Goal: Task Accomplishment & Management: Manage account settings

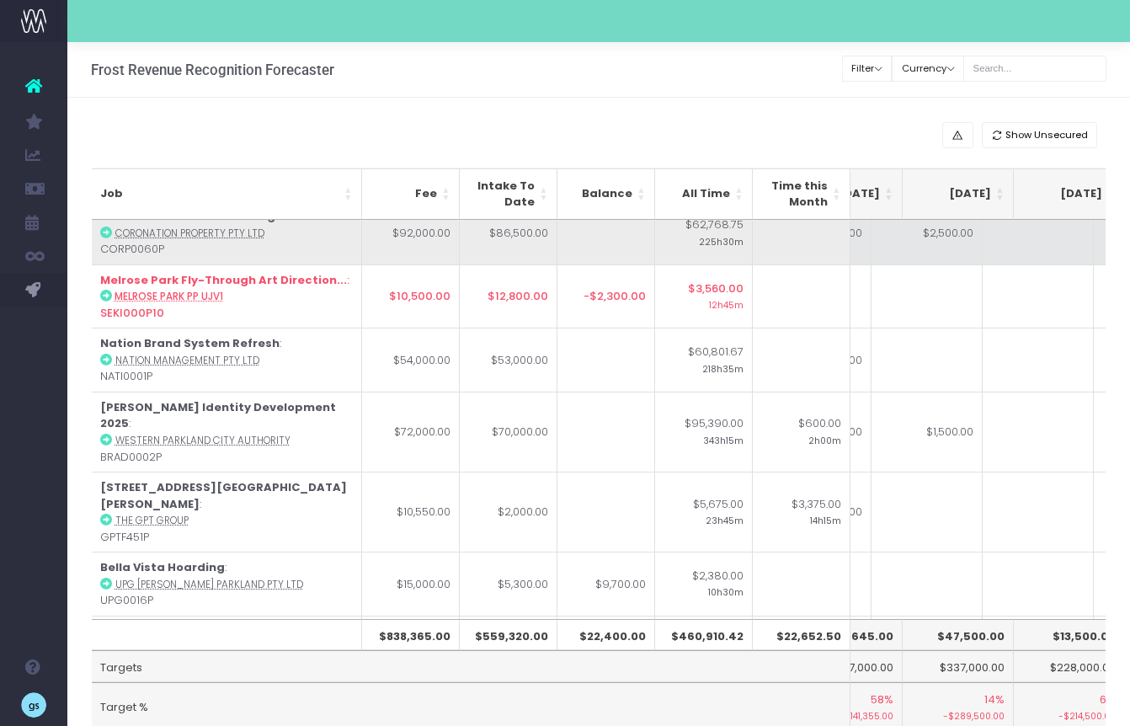
scroll to position [0, 424]
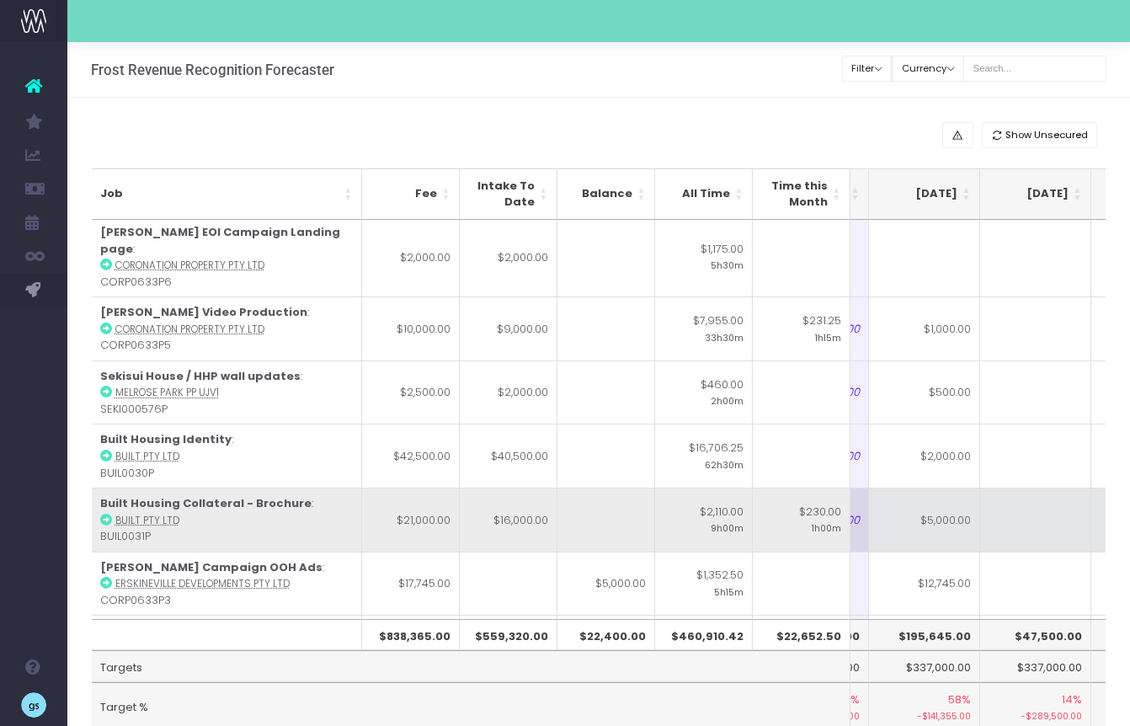
click at [923, 487] on td "$5,000.00" at bounding box center [924, 519] width 111 height 64
type input "$5,000.00"
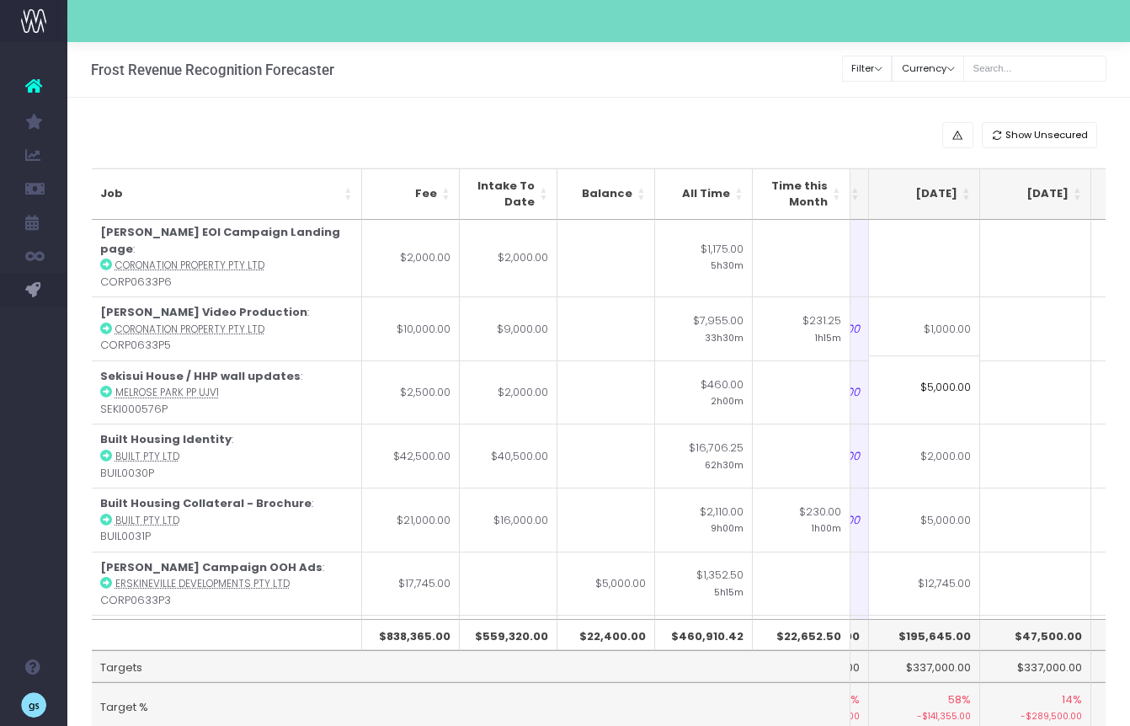
click at [978, 388] on input "$5,000.00" at bounding box center [924, 387] width 111 height 64
drag, startPoint x: 972, startPoint y: 387, endPoint x: 884, endPoint y: 386, distance: 88.4
click at [884, 386] on input "$5,000.00" at bounding box center [924, 387] width 111 height 64
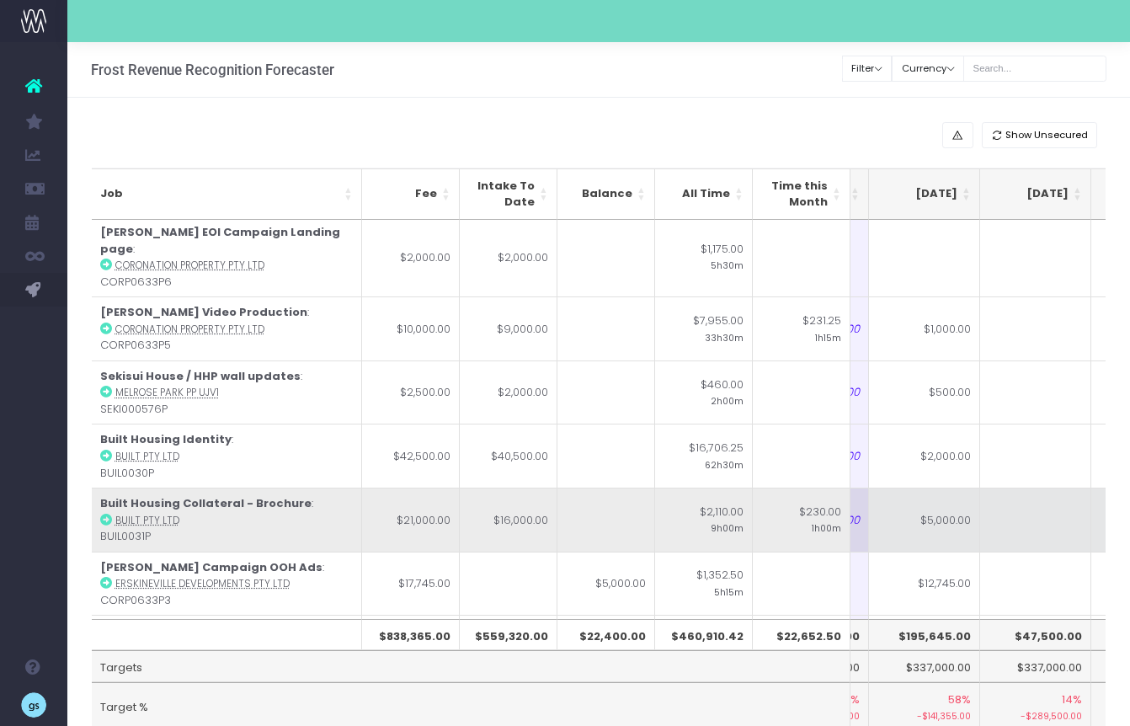
click at [1020, 487] on td at bounding box center [1035, 519] width 111 height 64
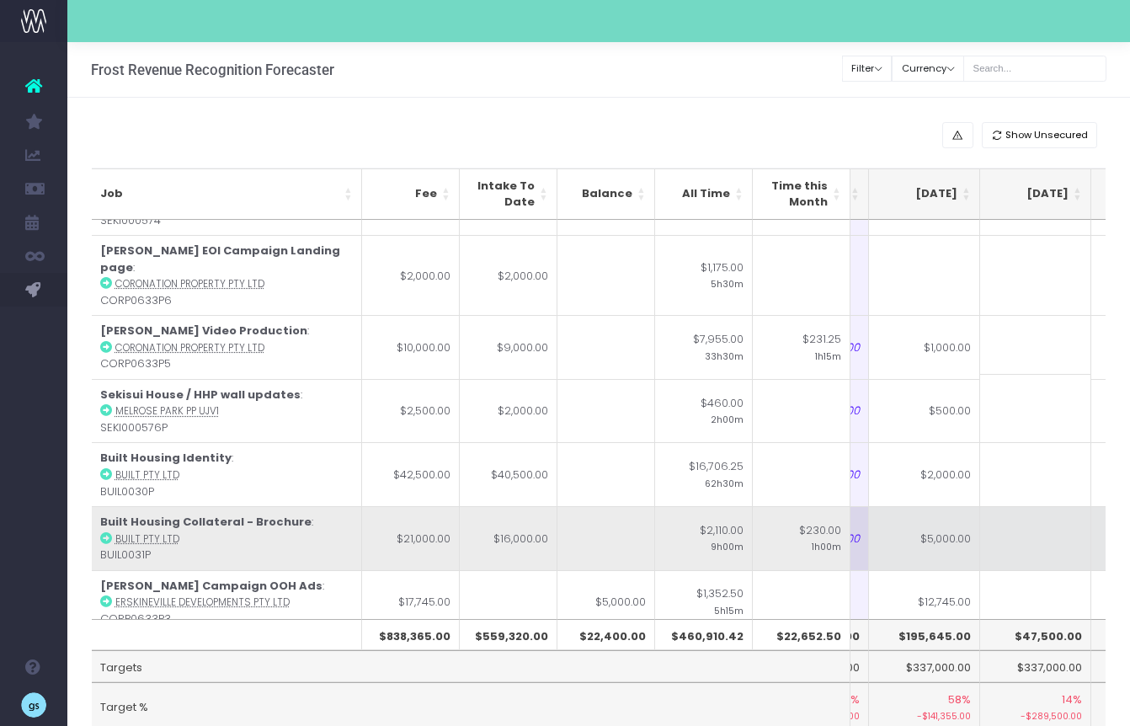
click at [952, 506] on td "$5,000.00" at bounding box center [924, 538] width 111 height 64
type input "$5,000.00"
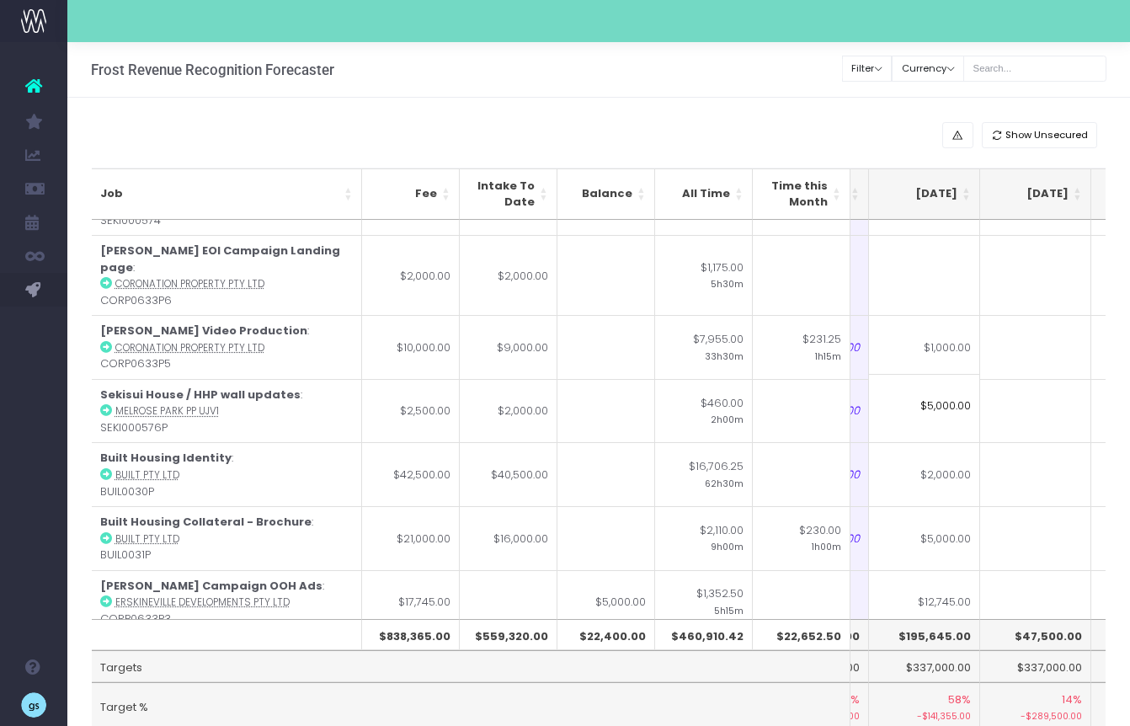
click at [913, 408] on input "$5,000.00" at bounding box center [924, 406] width 111 height 64
drag, startPoint x: 913, startPoint y: 408, endPoint x: 971, endPoint y: 408, distance: 58.1
click at [971, 408] on input "$5,000.00" at bounding box center [924, 406] width 111 height 64
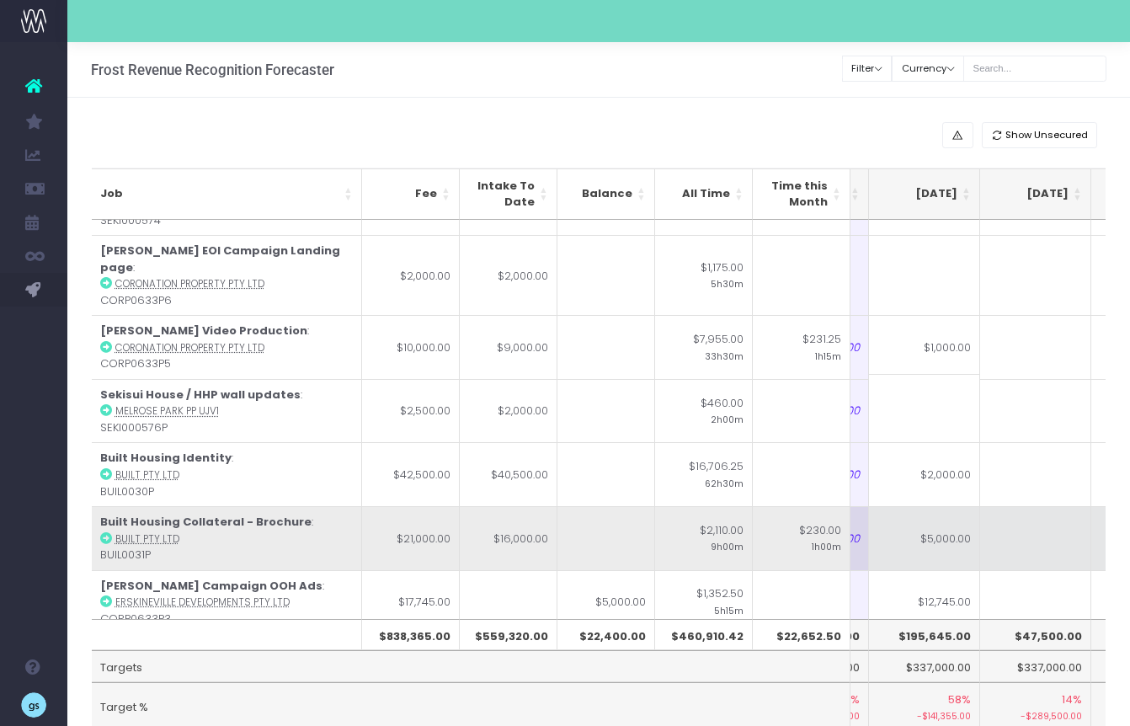
click at [1012, 506] on td at bounding box center [1035, 538] width 111 height 64
type input "5000"
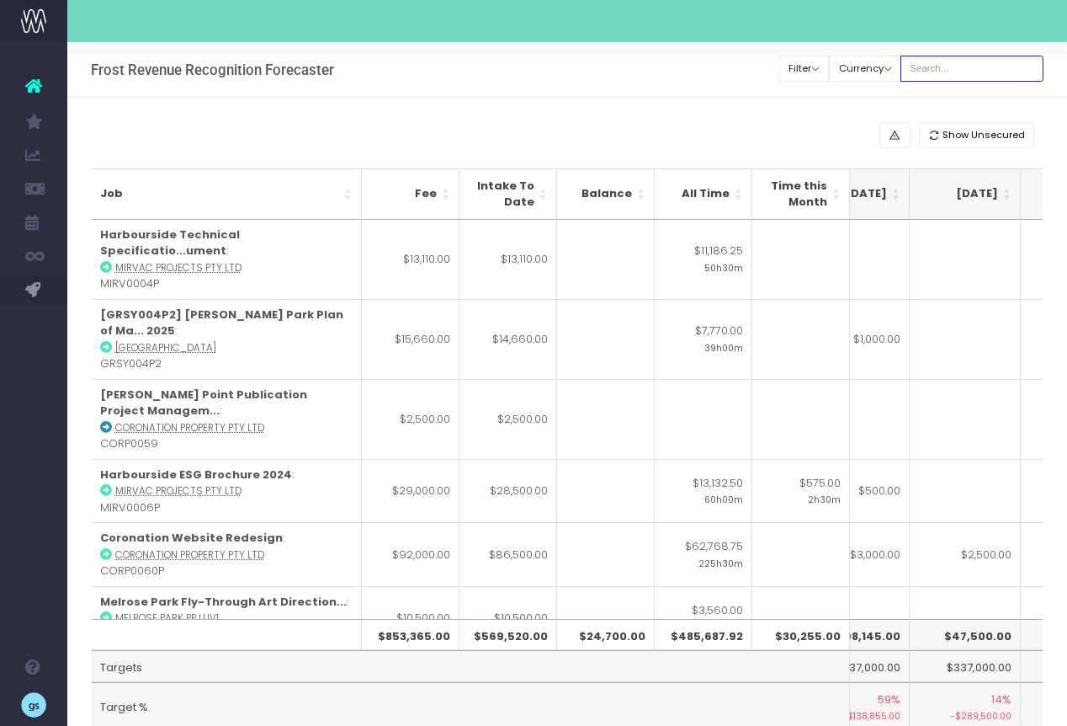
click at [960, 64] on input "text" at bounding box center [972, 69] width 143 height 26
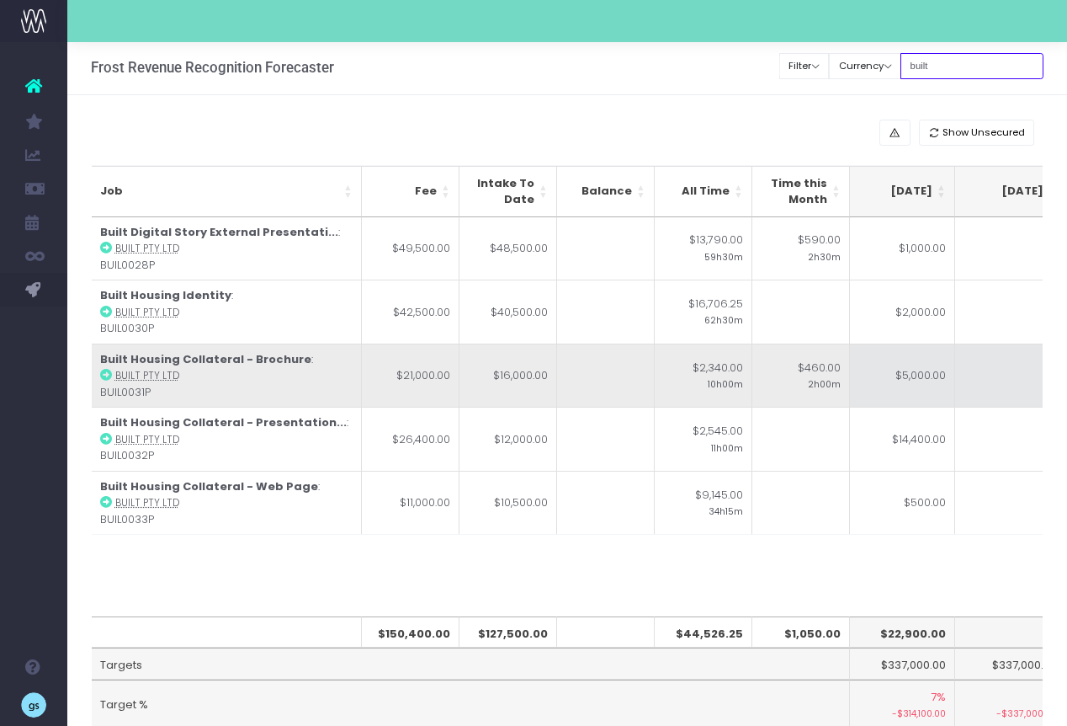
type input "built"
click at [909, 375] on td "$5,000.00" at bounding box center [899, 375] width 111 height 64
type input "$5,000.00"
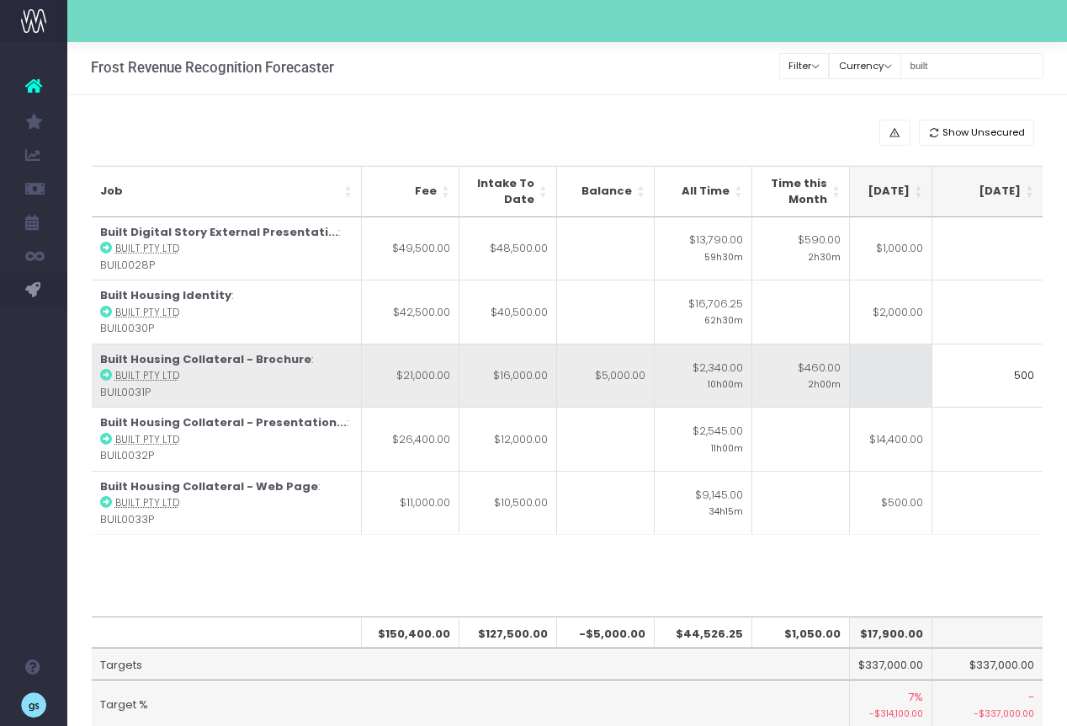
type input "5000"
click at [906, 375] on td at bounding box center [877, 375] width 111 height 64
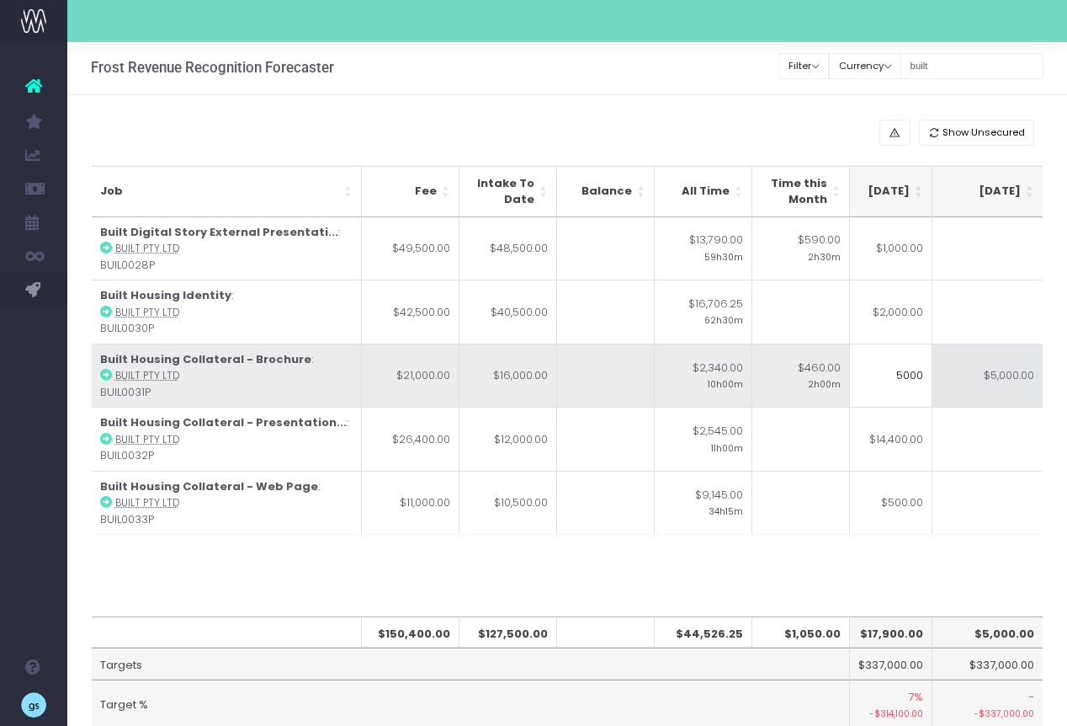
click at [971, 394] on td "$5,000.00" at bounding box center [988, 375] width 111 height 64
click at [914, 379] on td "$5,000.00" at bounding box center [877, 375] width 111 height 64
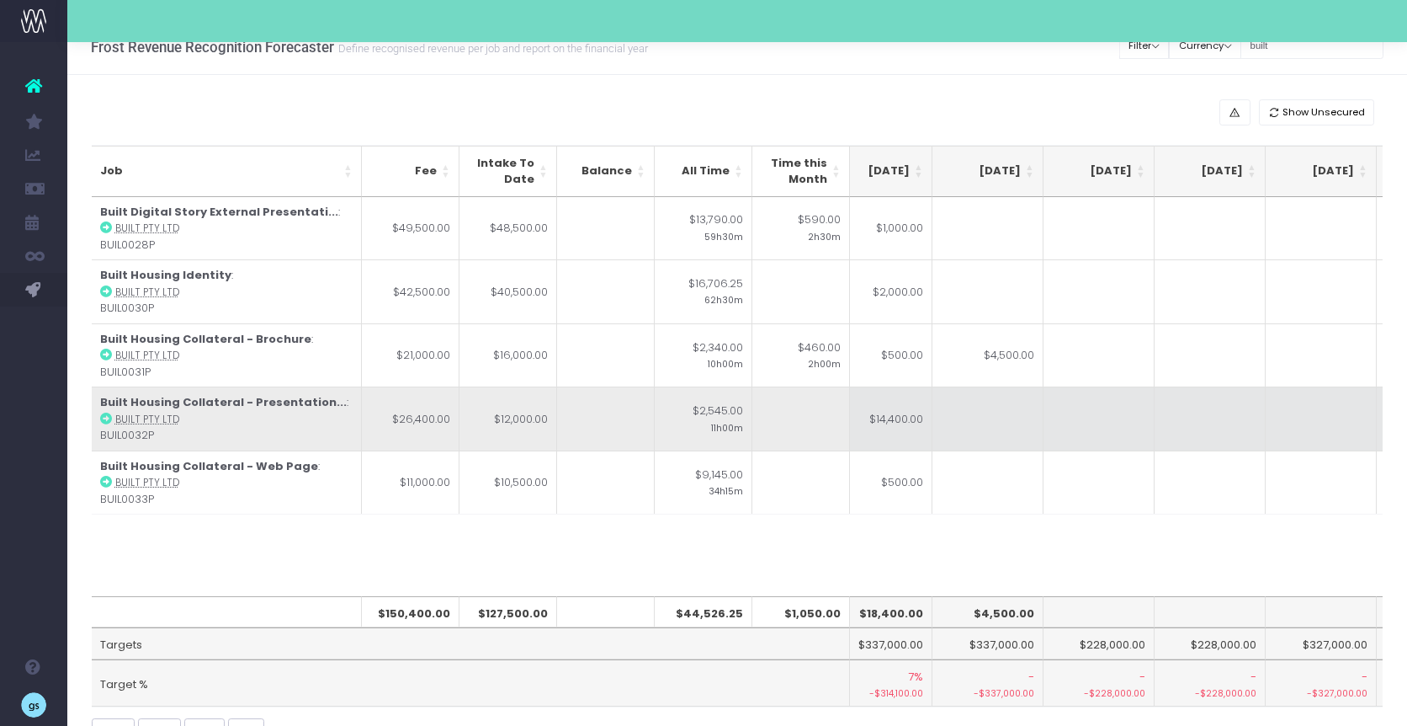
click at [906, 413] on td "$14,400.00" at bounding box center [877, 418] width 111 height 64
type input "2400"
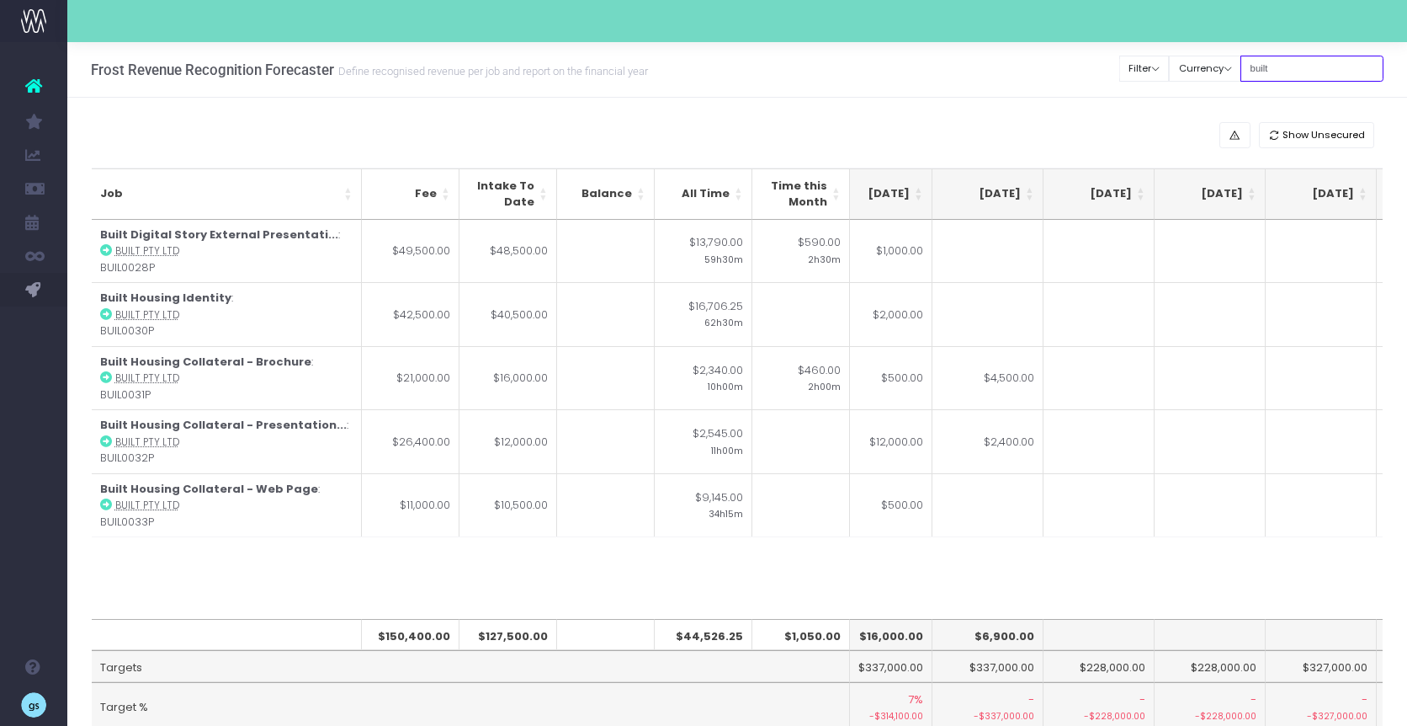
click at [1129, 67] on input "built" at bounding box center [1312, 69] width 143 height 26
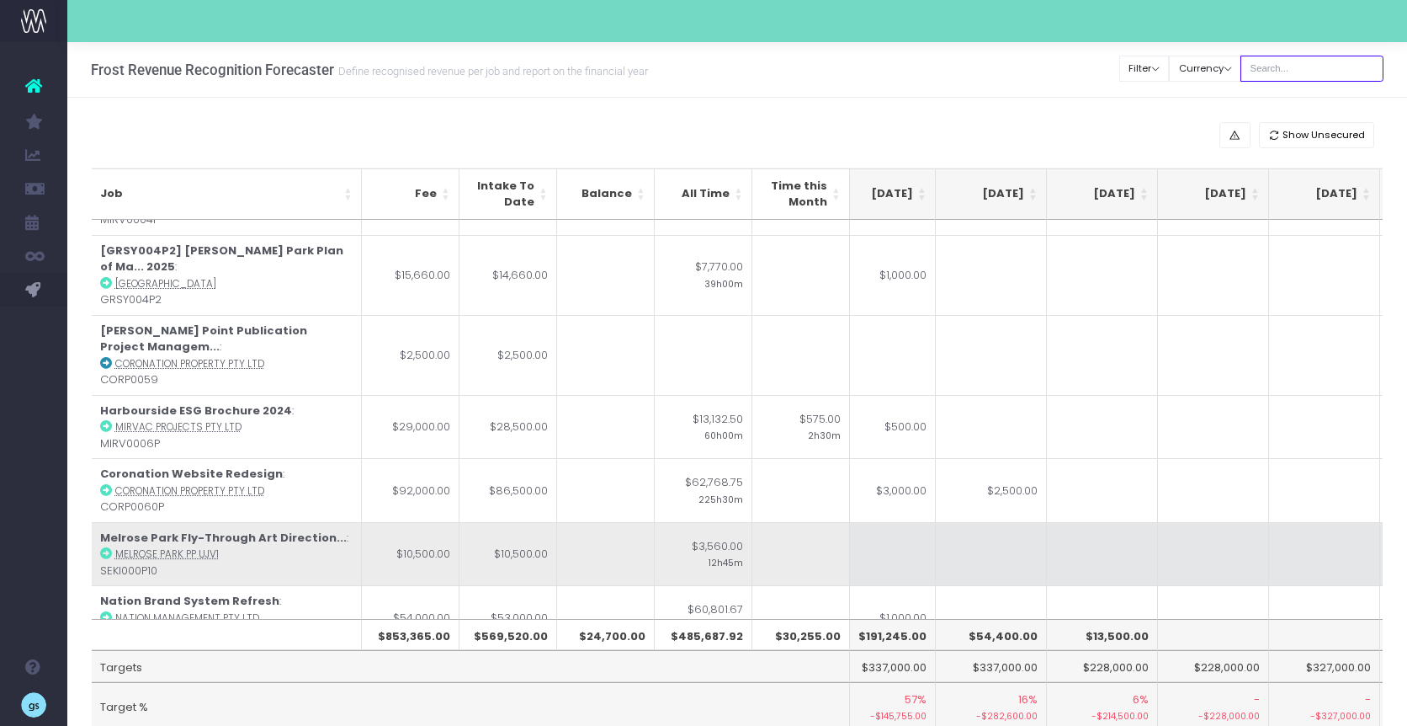
scroll to position [63, 359]
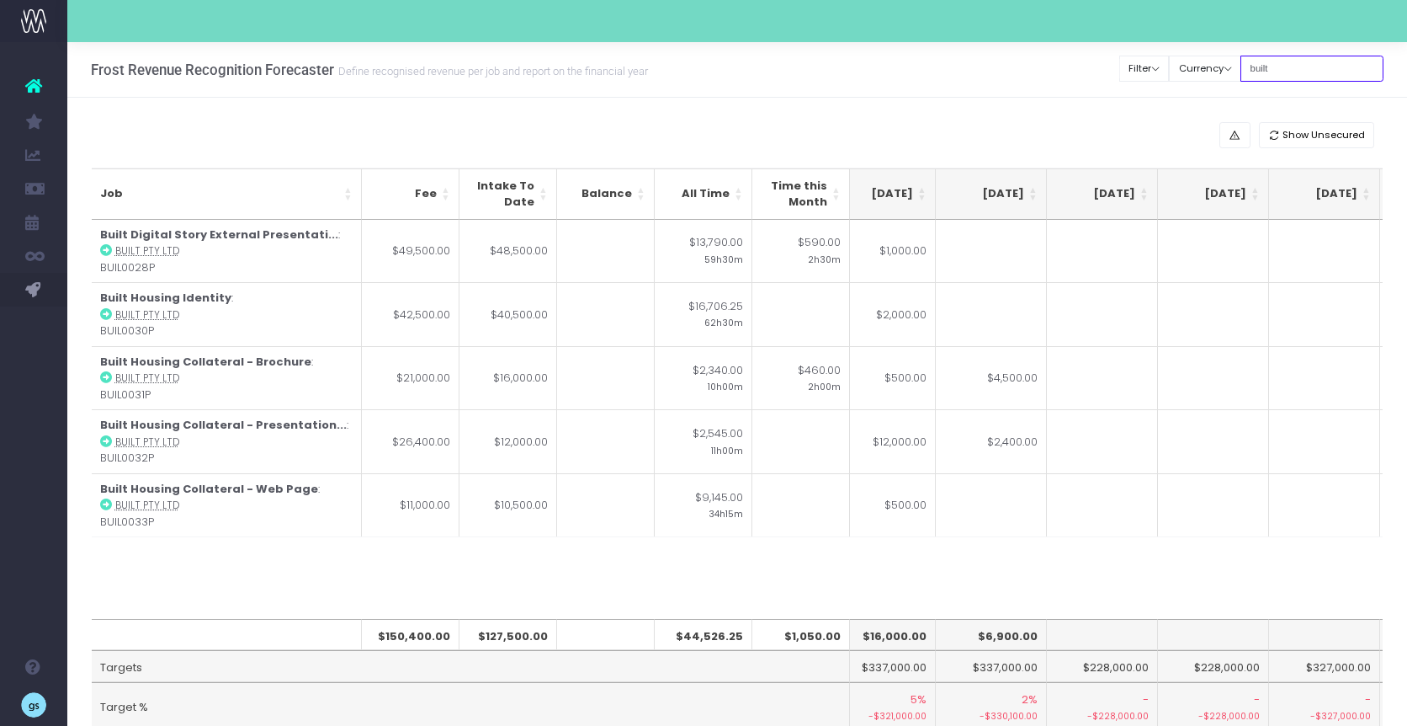
type input "built"
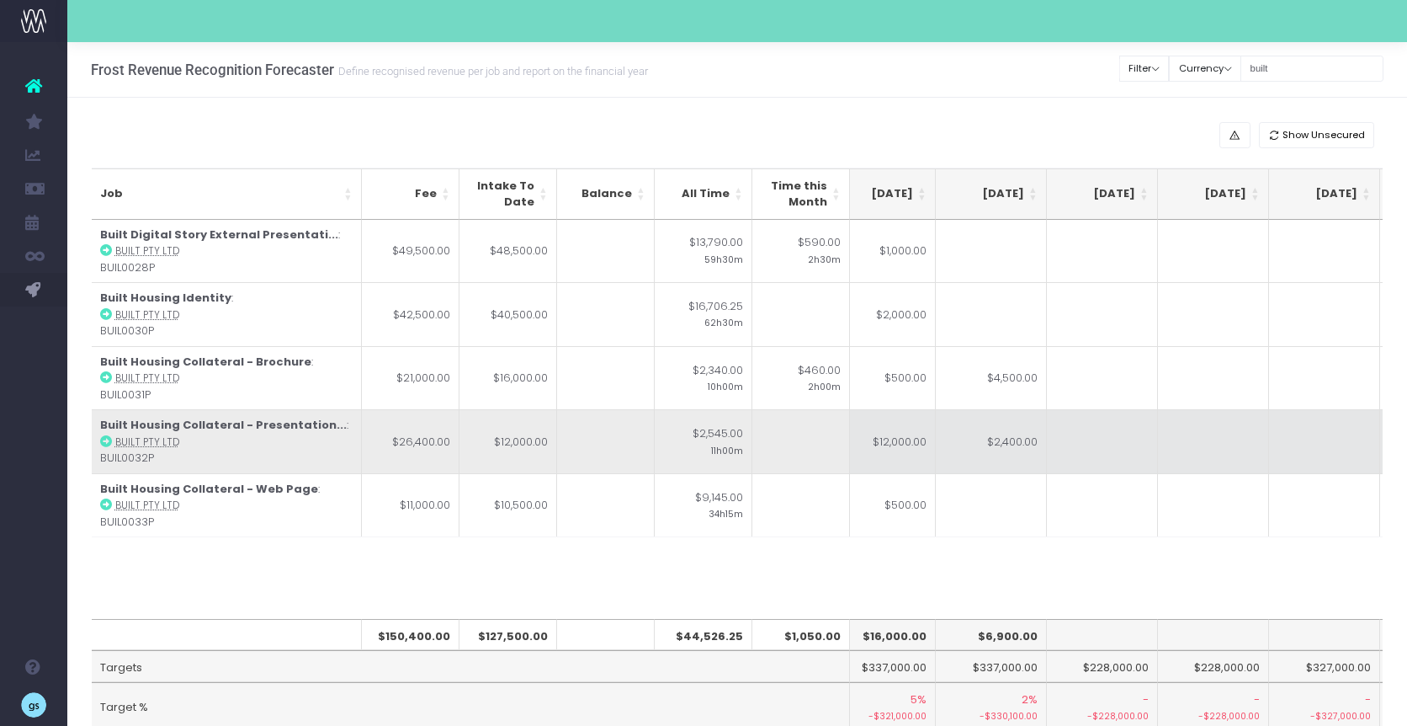
click at [1008, 451] on td "$2,400.00" at bounding box center [991, 441] width 111 height 64
click at [897, 449] on td "$12,000.00" at bounding box center [880, 441] width 111 height 64
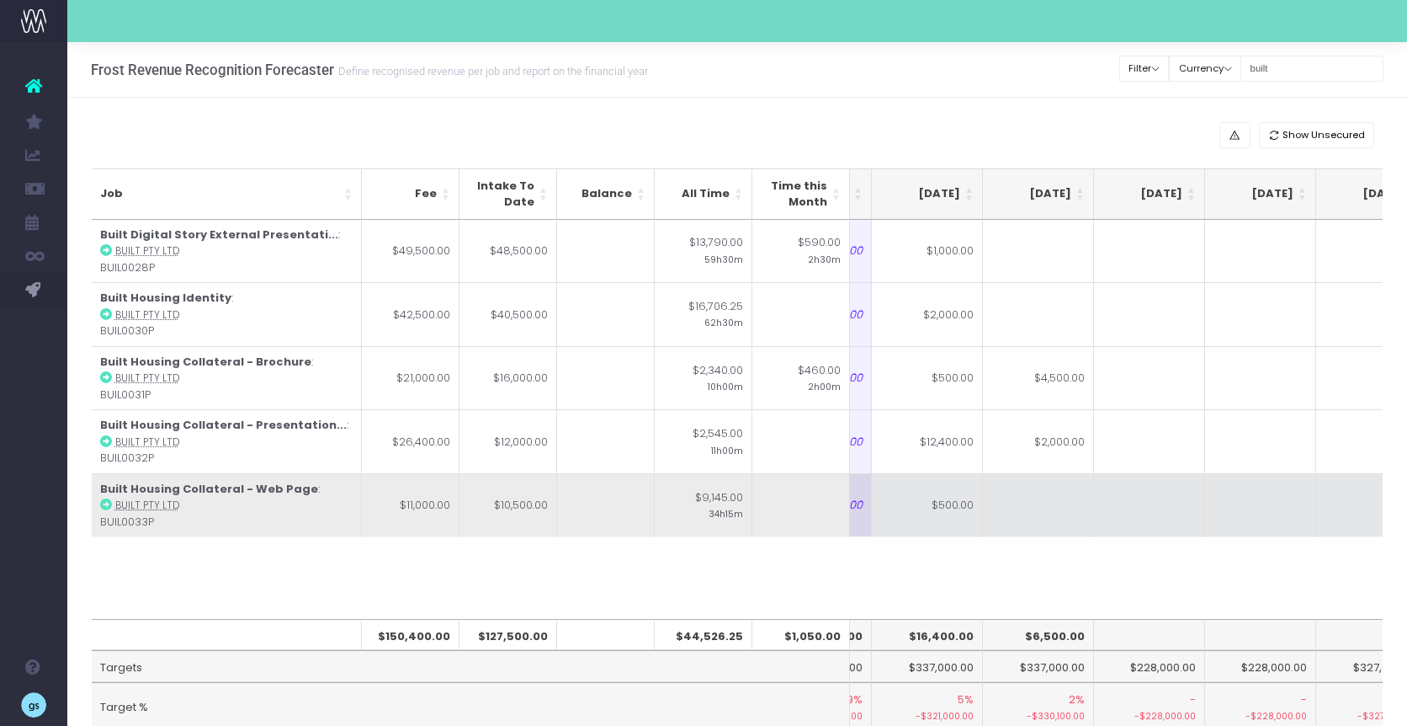
scroll to position [0, 316]
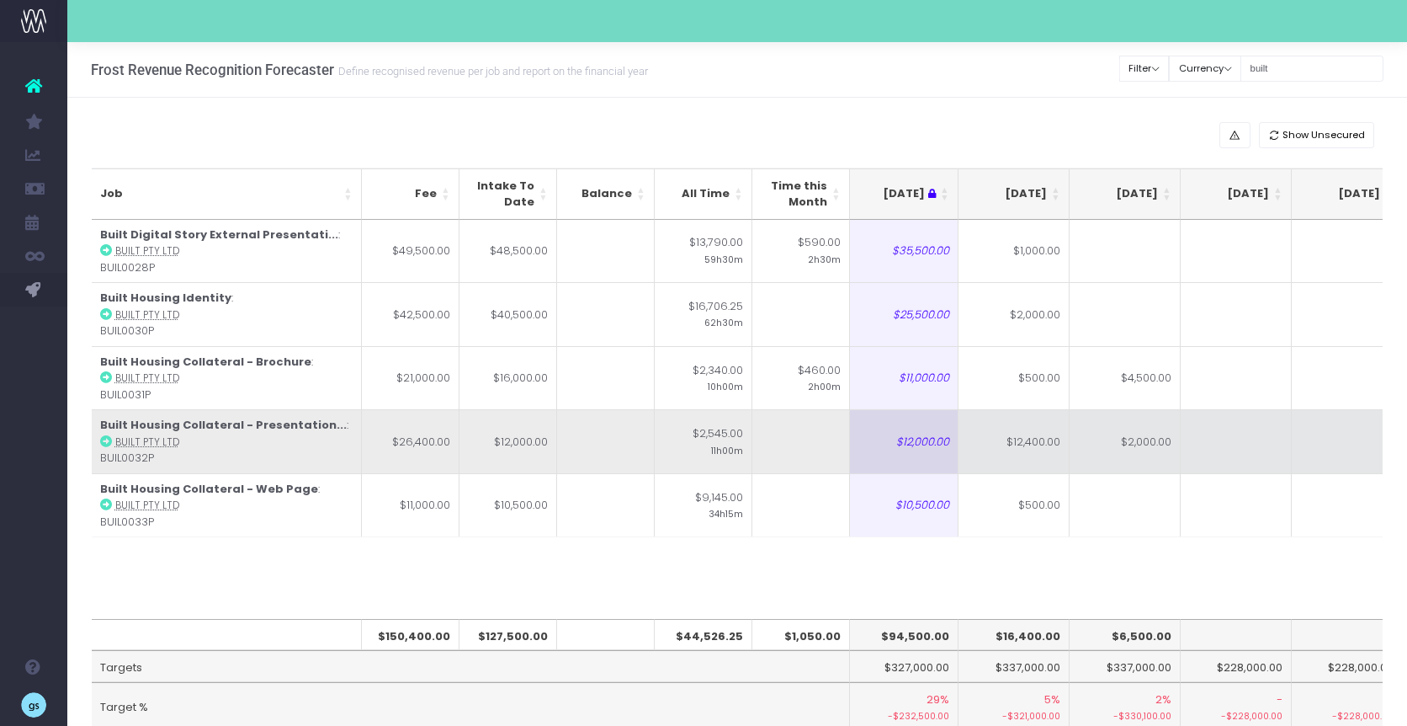
click at [122, 444] on abbr "Built Pty Ltd" at bounding box center [147, 441] width 64 height 13
click at [117, 443] on abbr "Built Pty Ltd" at bounding box center [147, 441] width 64 height 13
click at [105, 441] on icon at bounding box center [106, 441] width 12 height 12
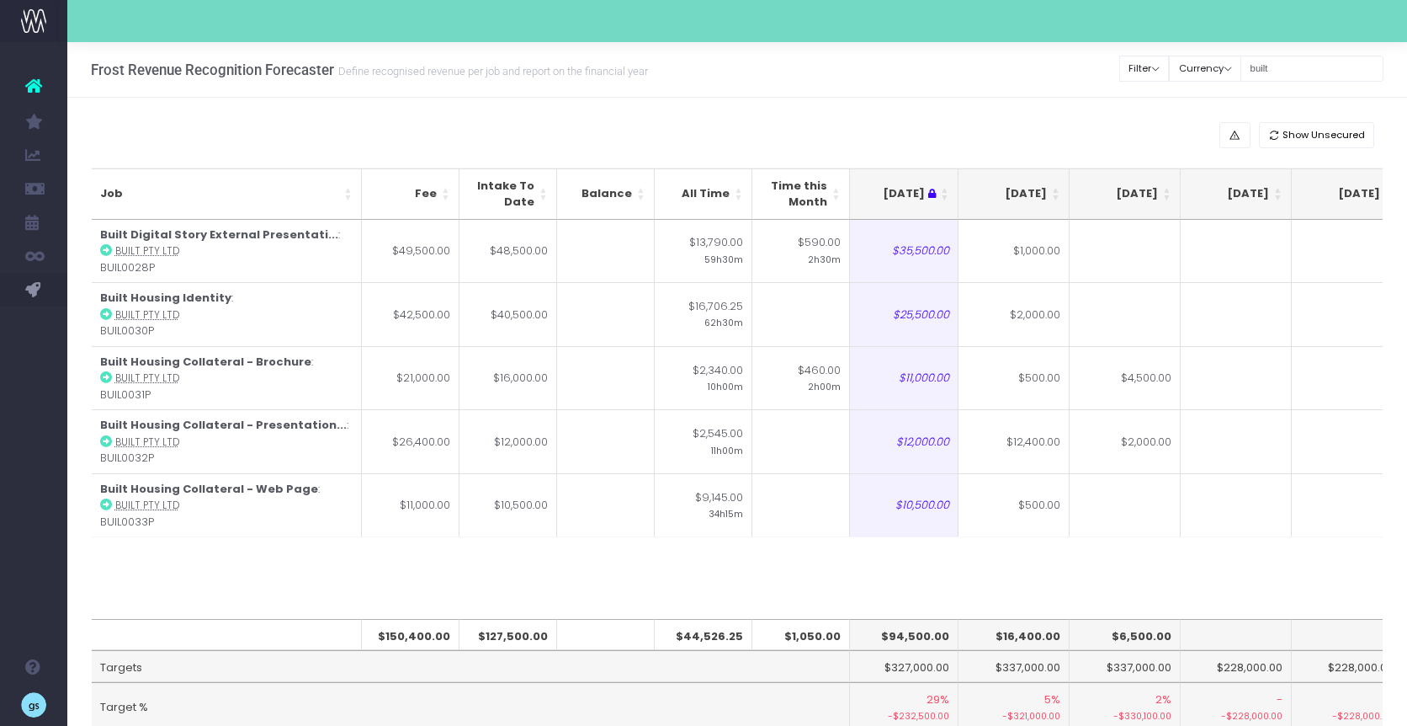
click at [1049, 138] on div "Show Unsecured" at bounding box center [738, 135] width 1292 height 26
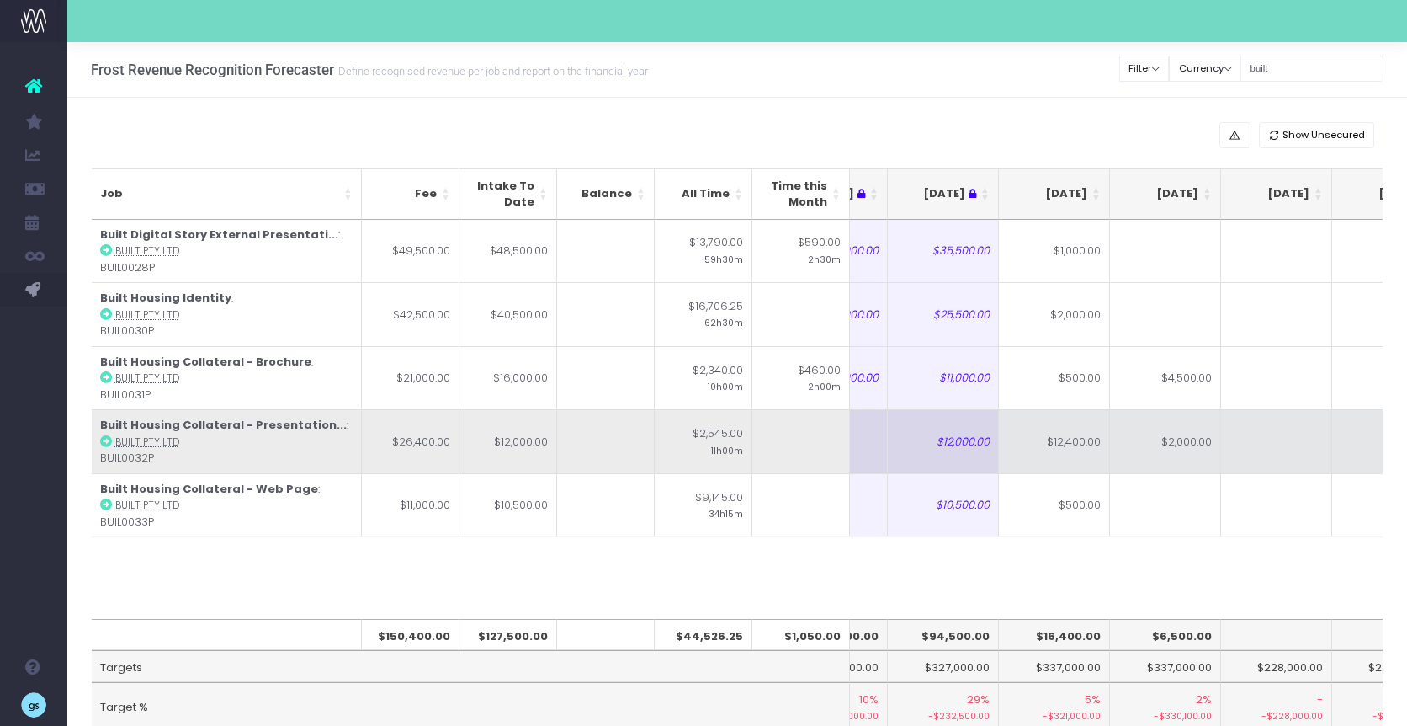
scroll to position [0, 169]
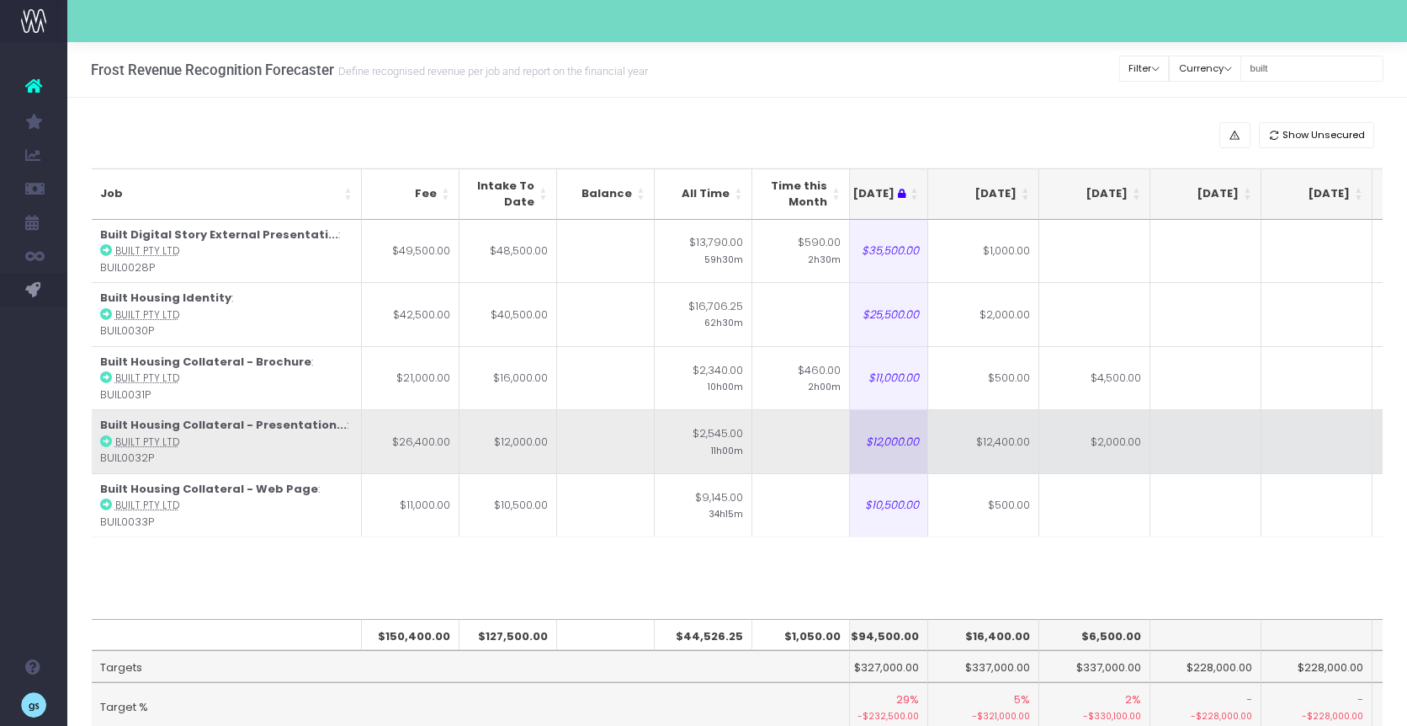
click at [1010, 448] on td "$12,400.00" at bounding box center [984, 441] width 111 height 64
click at [1129, 436] on td "$2,000.00" at bounding box center [1095, 441] width 111 height 64
click at [983, 440] on td "$12,400.00" at bounding box center [984, 441] width 111 height 64
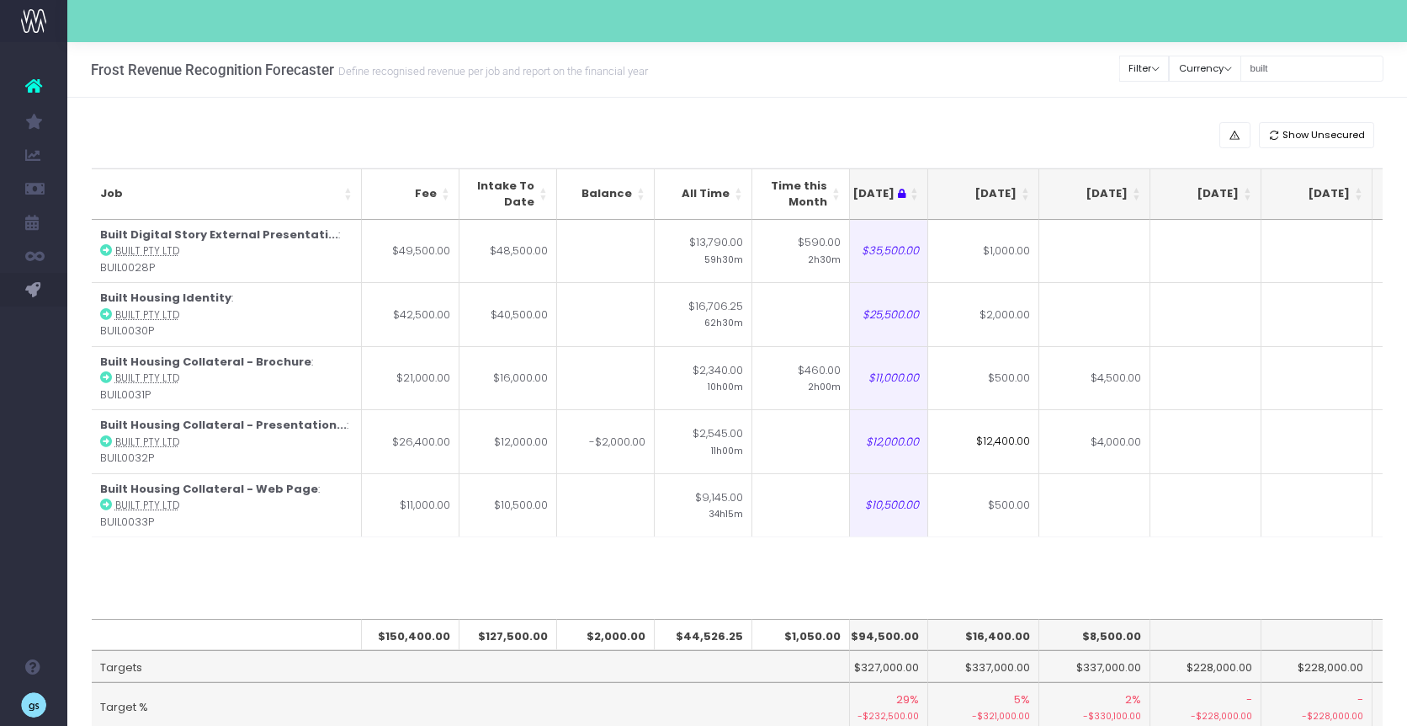
click at [988, 443] on input "$12,400.00" at bounding box center [984, 441] width 111 height 64
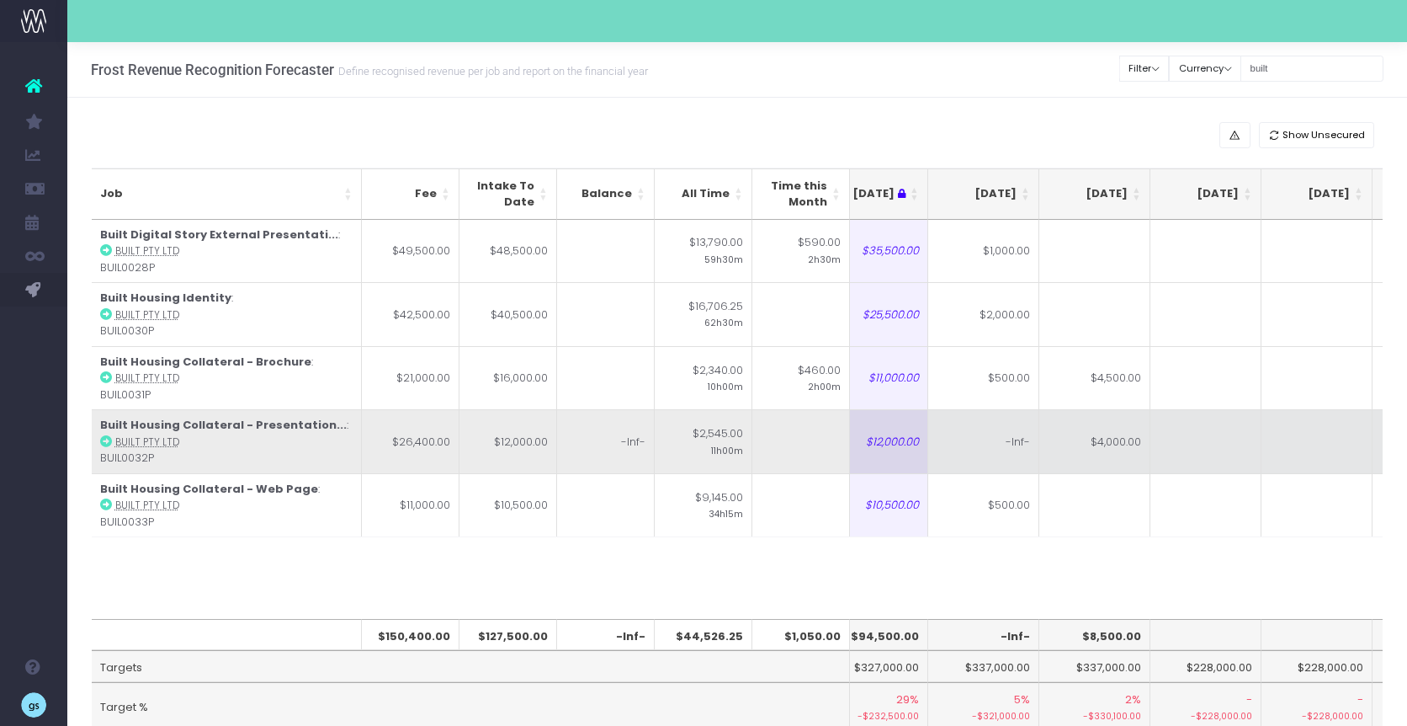
click at [960, 437] on td "-Inf-" at bounding box center [984, 441] width 111 height 64
type input "-Inf-"
click at [1129, 434] on td at bounding box center [1206, 441] width 111 height 64
click at [990, 439] on td at bounding box center [984, 441] width 111 height 64
click at [1097, 452] on td "$4,000.00" at bounding box center [1095, 441] width 111 height 64
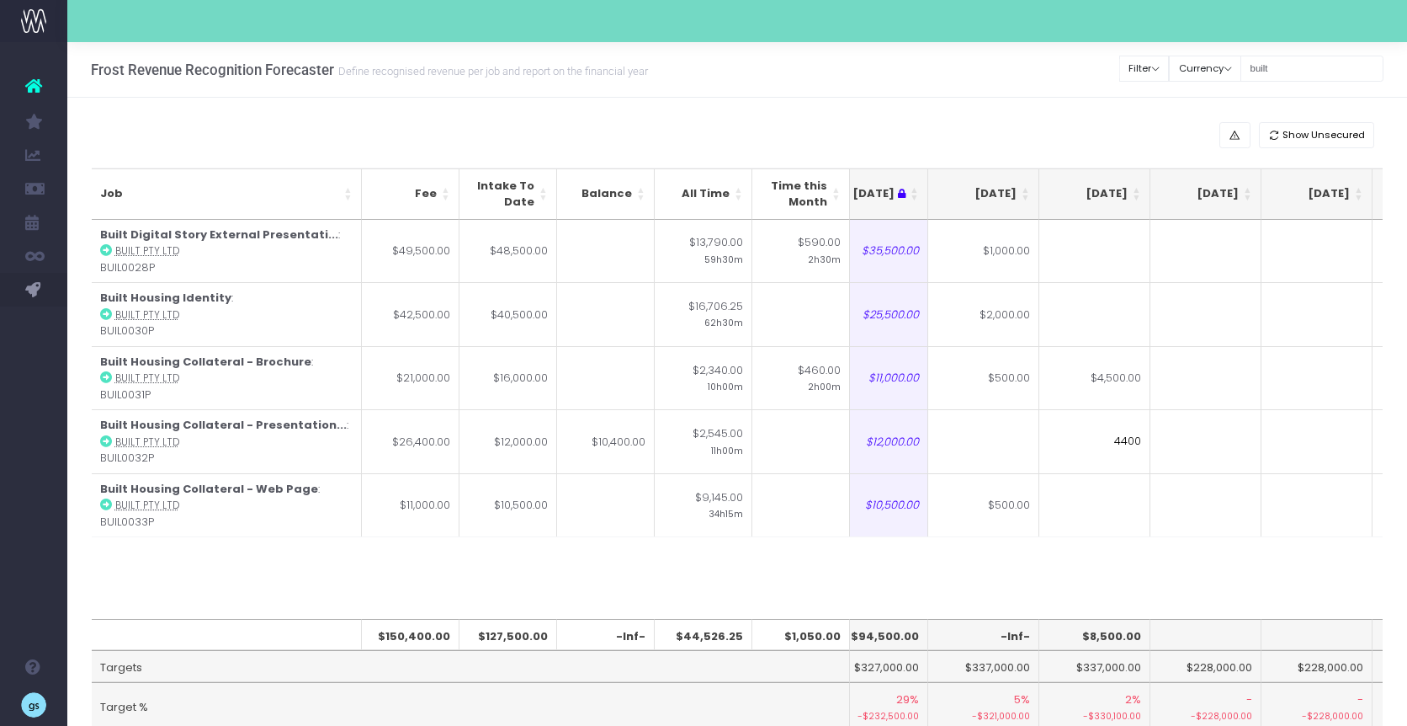
type input "4400"
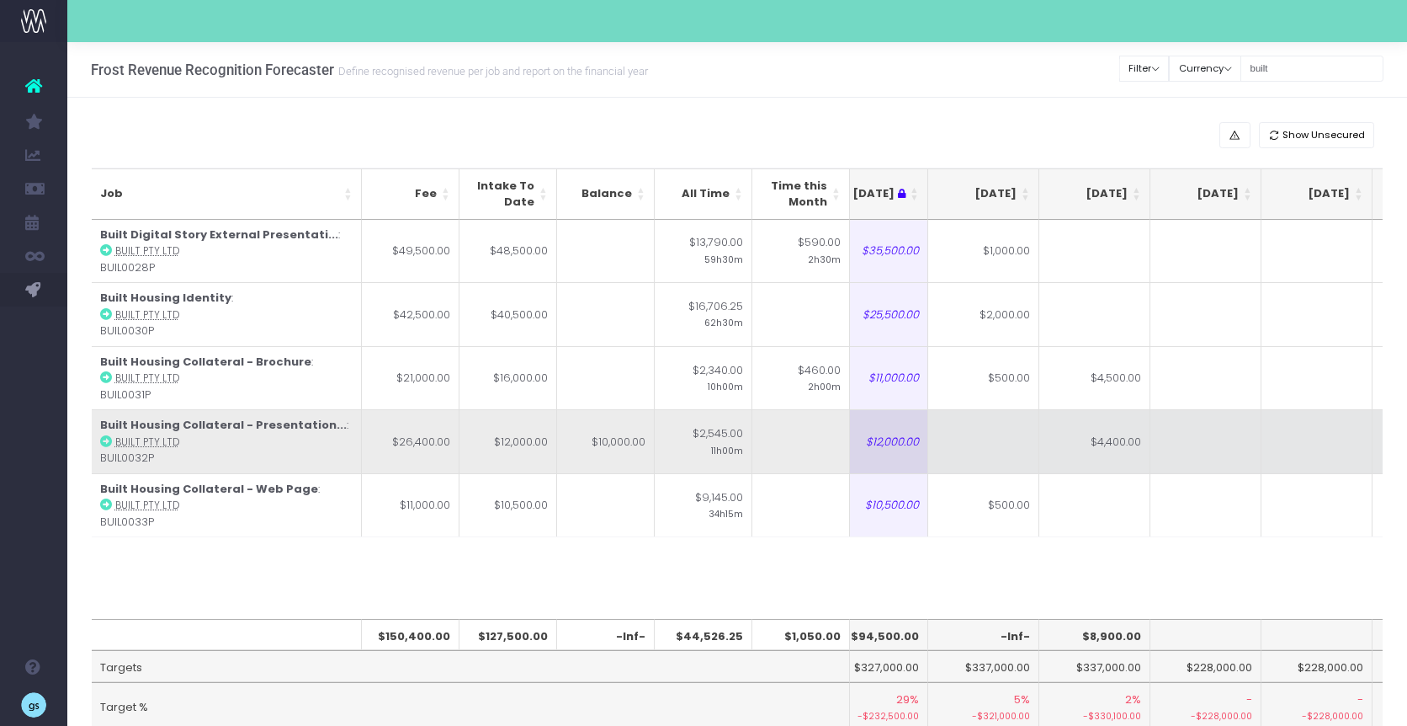
click at [992, 436] on td at bounding box center [984, 441] width 111 height 64
type input "10000"
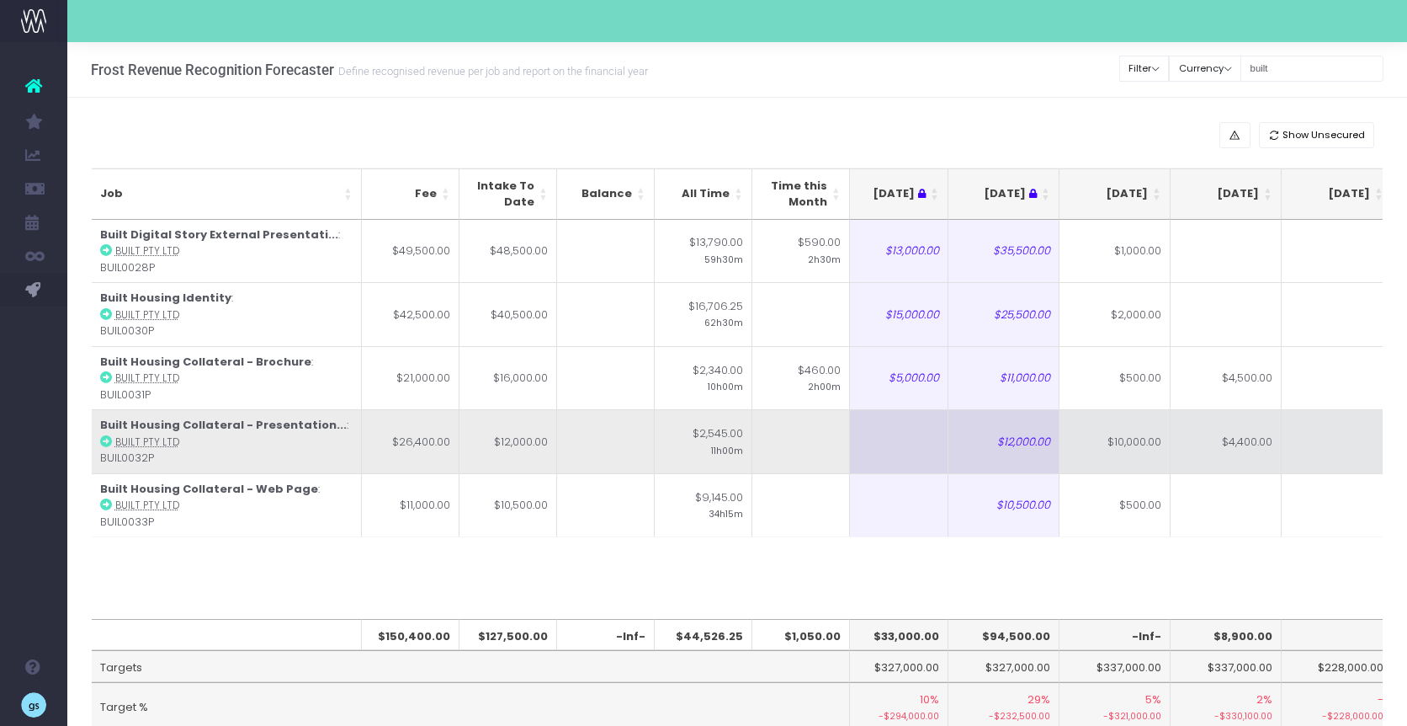
scroll to position [0, 129]
